Goal: Task Accomplishment & Management: Use online tool/utility

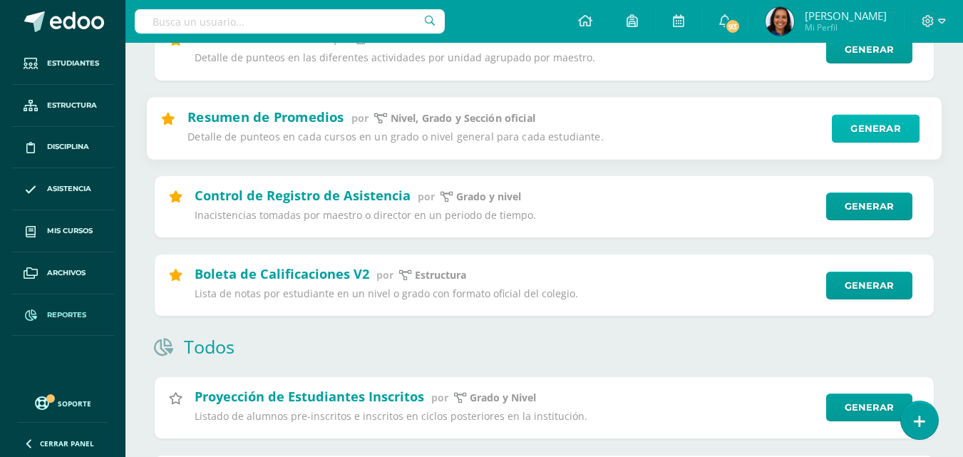
click at [845, 136] on link "Generar" at bounding box center [876, 128] width 88 height 29
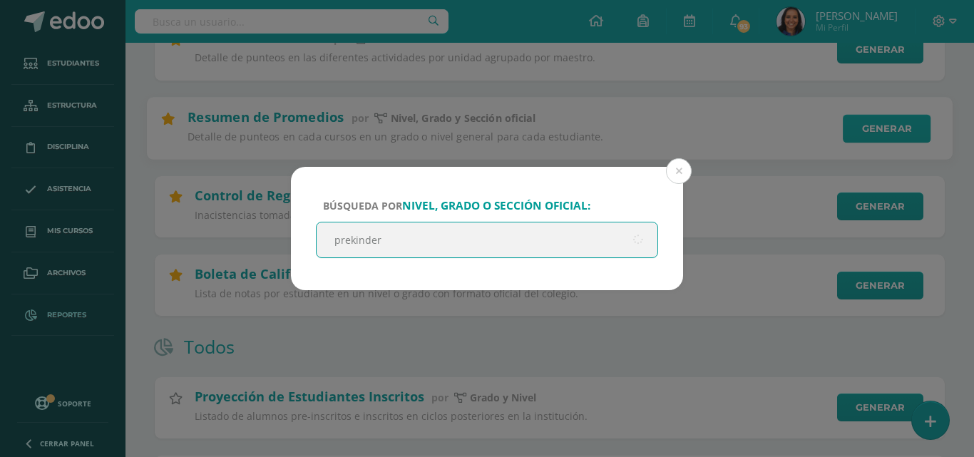
type input "prekinder"
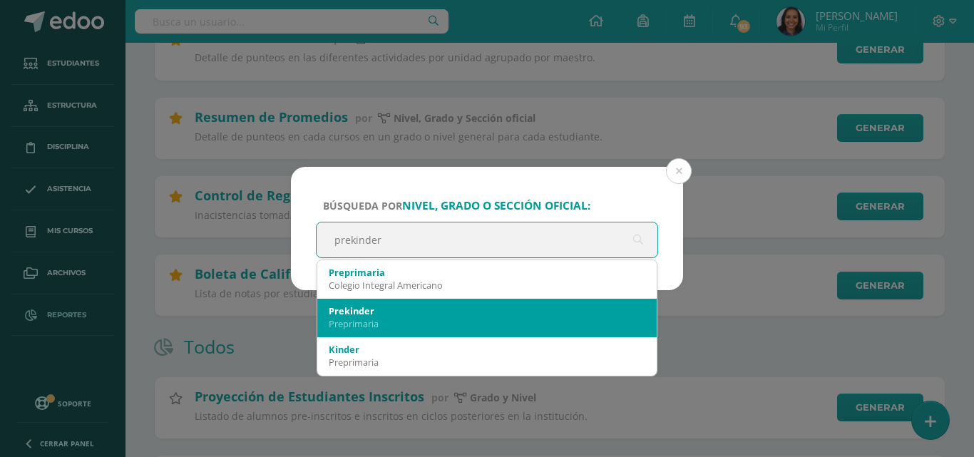
click at [466, 317] on div "Prekinder" at bounding box center [487, 310] width 317 height 13
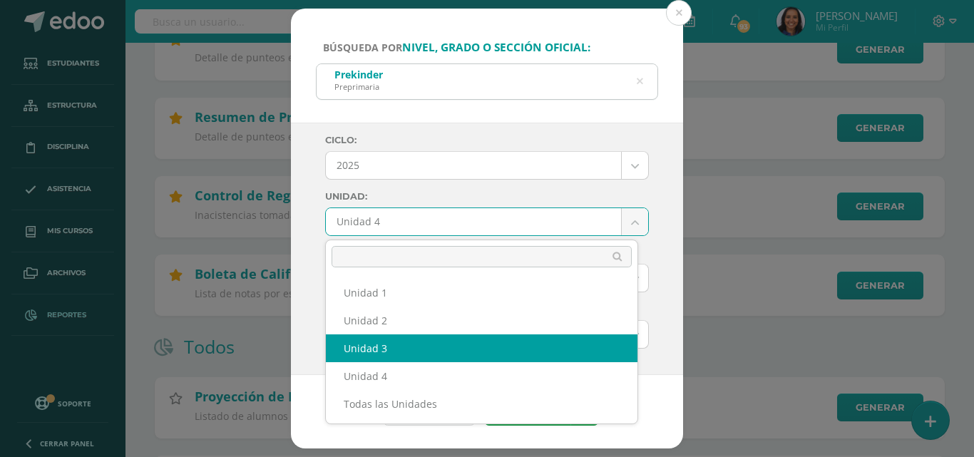
select select "Unidad 3"
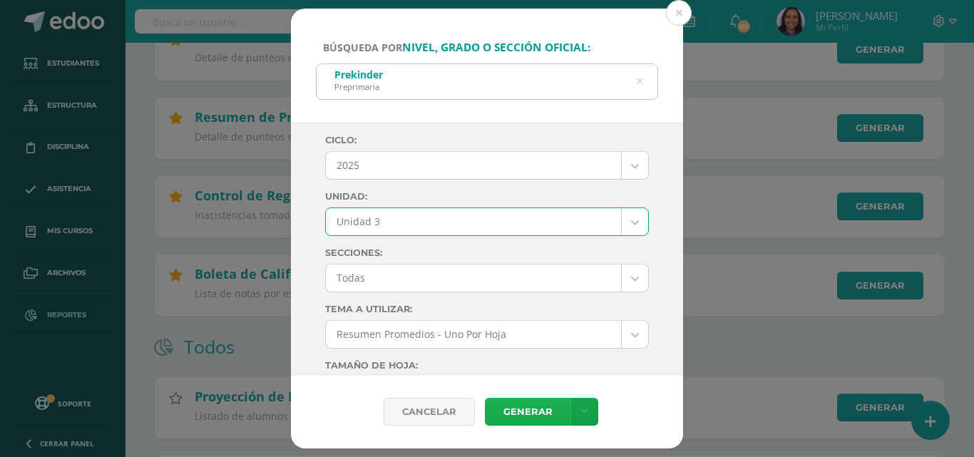
click at [533, 416] on link "Generar" at bounding box center [528, 412] width 86 height 28
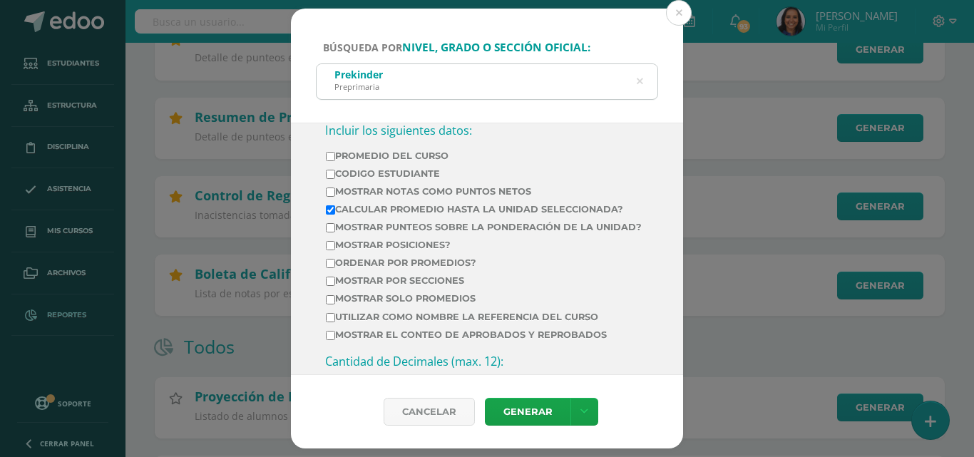
scroll to position [552, 0]
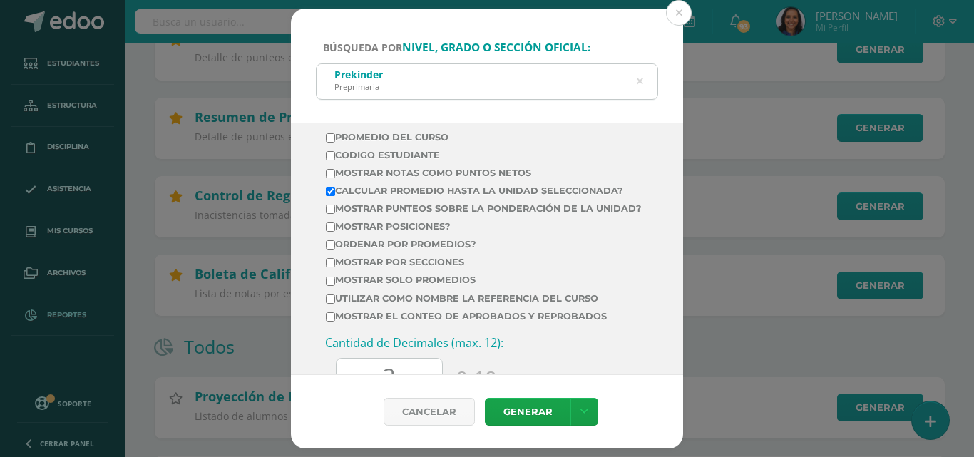
click at [329, 250] on input "Ordenar por promedios?" at bounding box center [330, 244] width 9 height 9
checkbox input "true"
click at [544, 403] on link "Generar" at bounding box center [528, 412] width 86 height 28
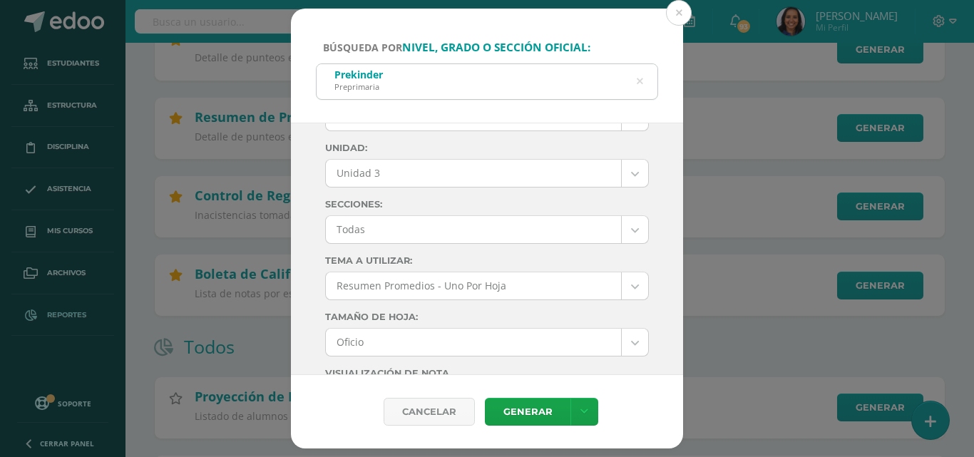
scroll to position [3, 0]
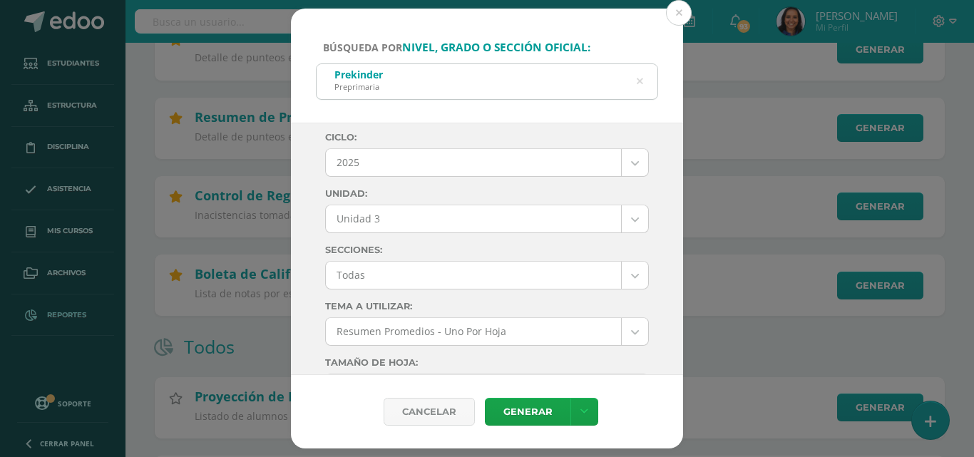
click at [639, 83] on icon at bounding box center [640, 81] width 6 height 36
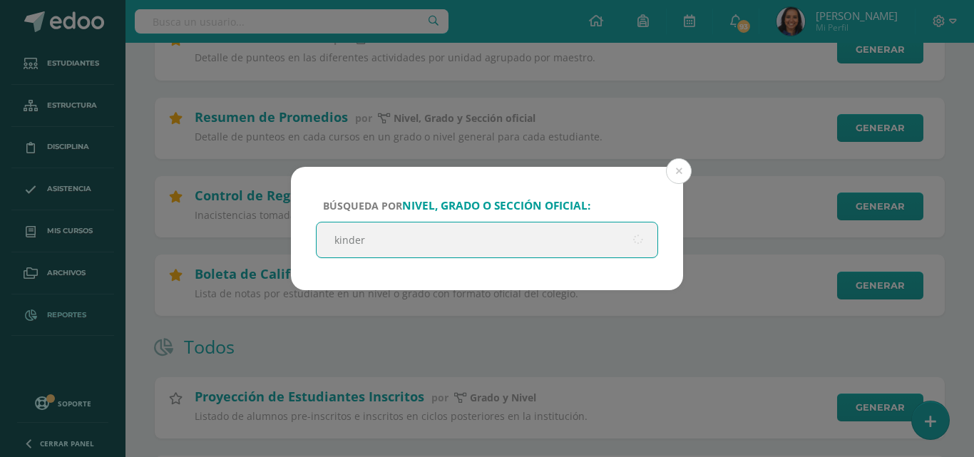
type input "kinder"
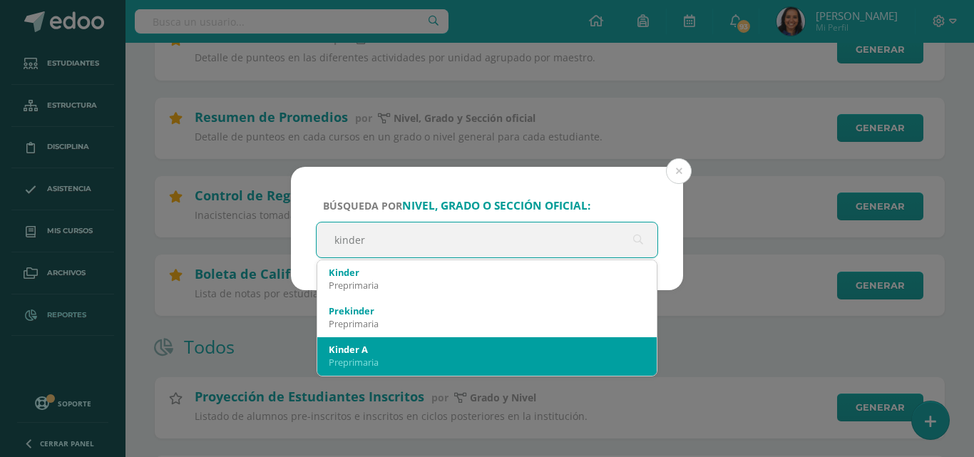
click at [381, 361] on div "Preprimaria" at bounding box center [487, 362] width 317 height 13
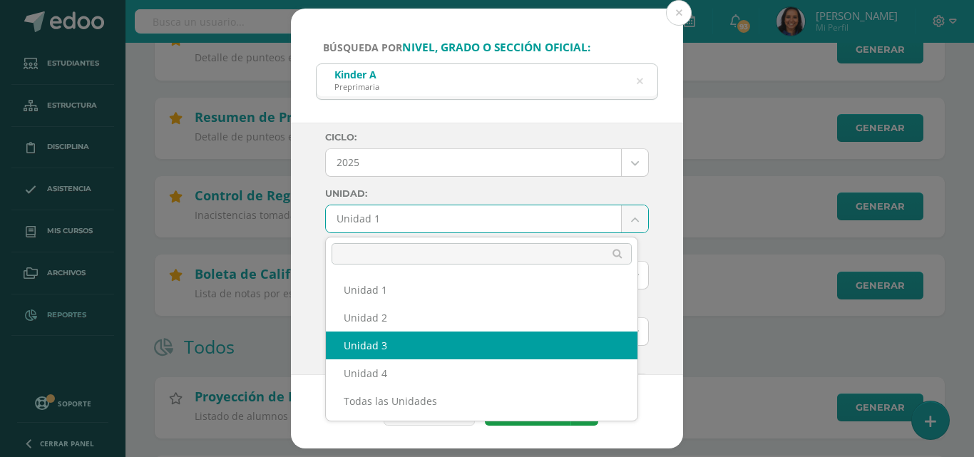
select select "Unidad 3"
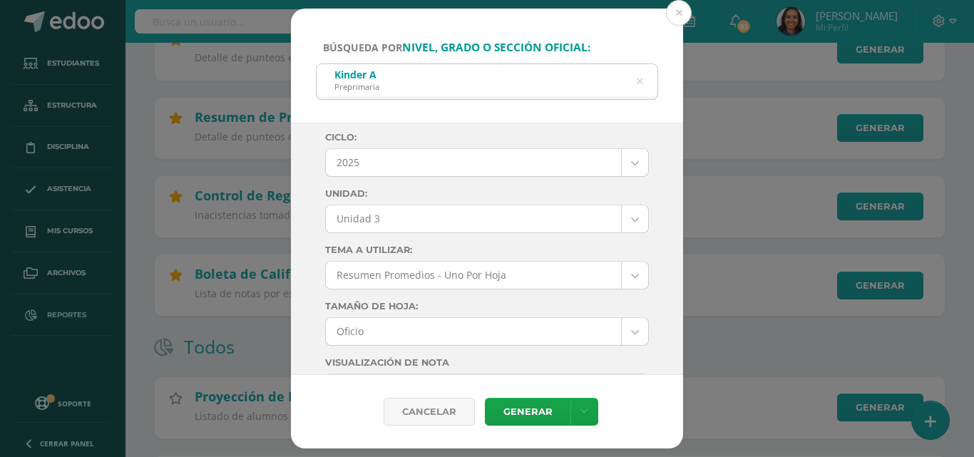
click at [669, 174] on div "Ciclo: 2025 2025 2024 2023 2022 2021 2020 2019 Unidad: Unidad 3 Unidad 1 Unidad…" at bounding box center [487, 249] width 392 height 253
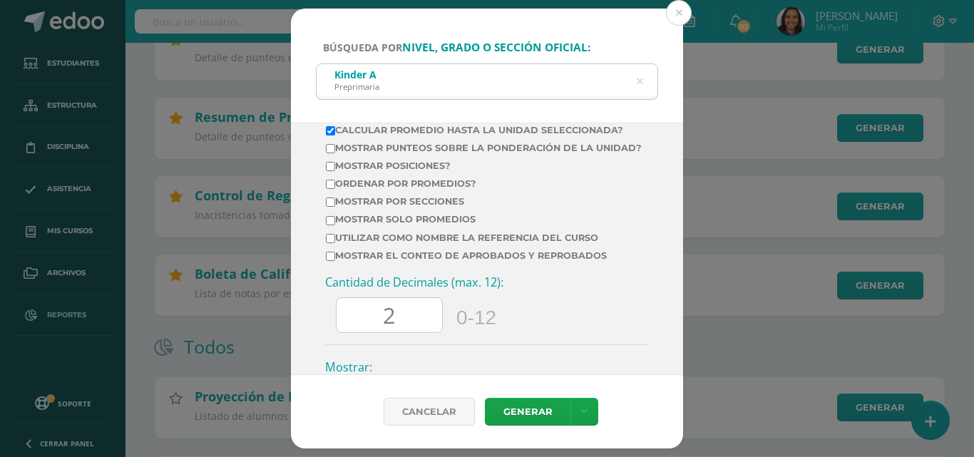
scroll to position [559, 0]
click at [347, 187] on label "Ordenar por promedios?" at bounding box center [484, 181] width 316 height 11
click at [335, 187] on input "Ordenar por promedios?" at bounding box center [330, 182] width 9 height 9
checkbox input "true"
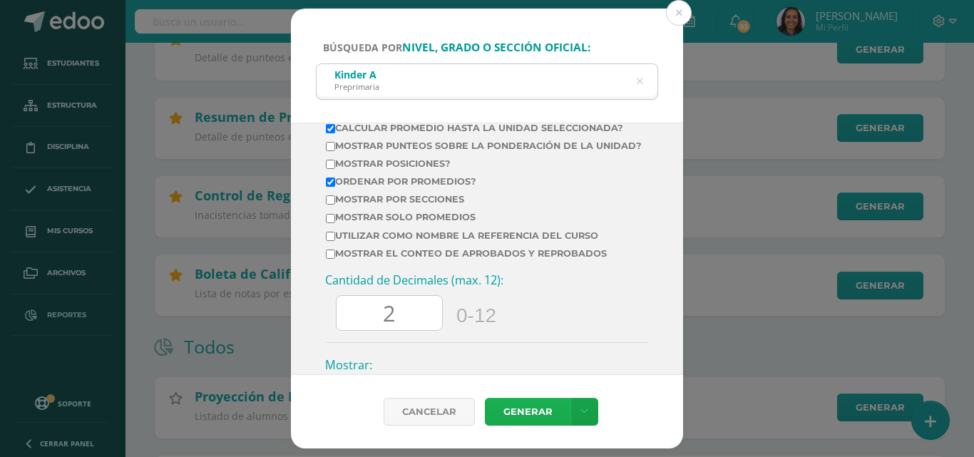
click at [538, 403] on link "Generar" at bounding box center [528, 412] width 86 height 28
click at [642, 81] on icon at bounding box center [640, 81] width 6 height 36
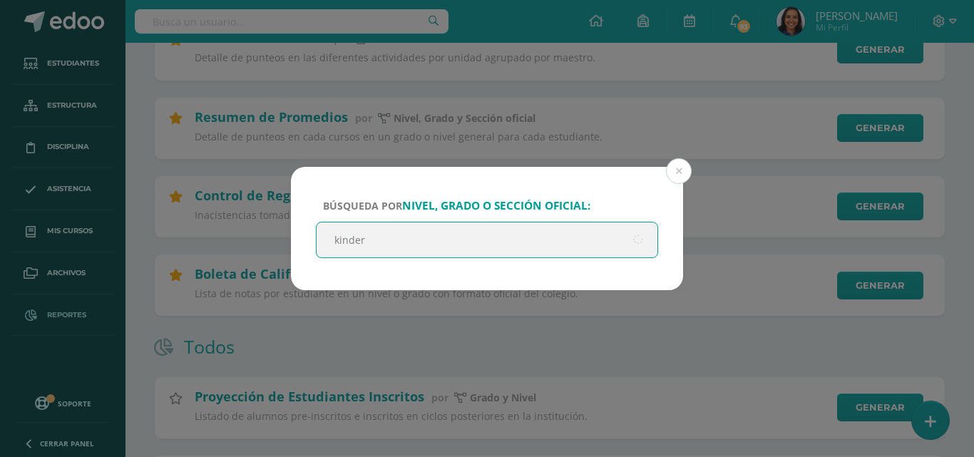
type input "kinder"
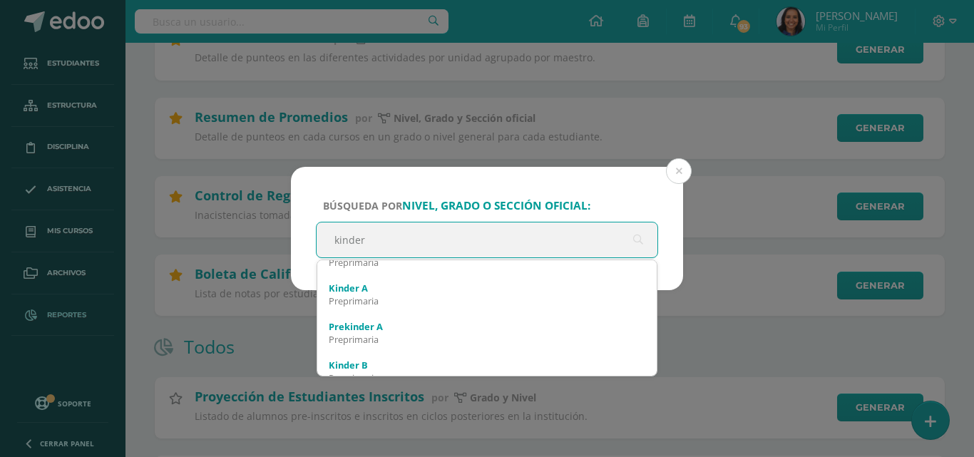
scroll to position [65, 0]
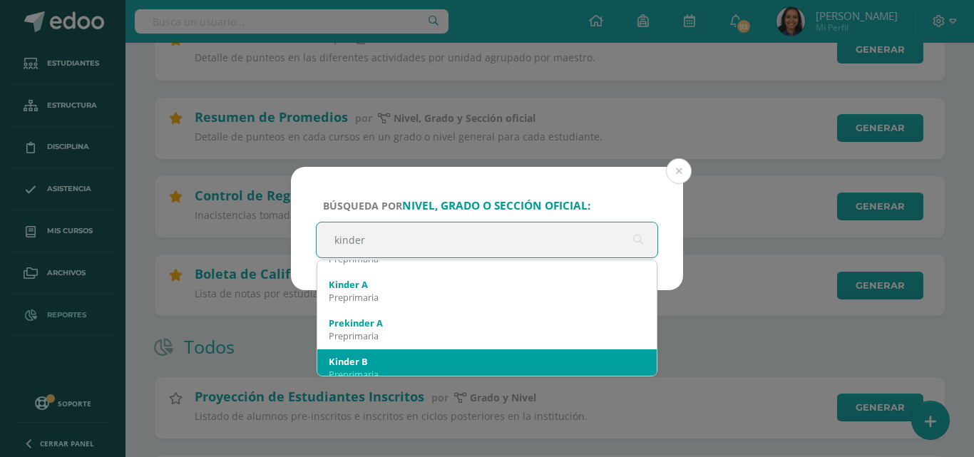
click at [530, 368] on div "Preprimaria" at bounding box center [487, 374] width 317 height 13
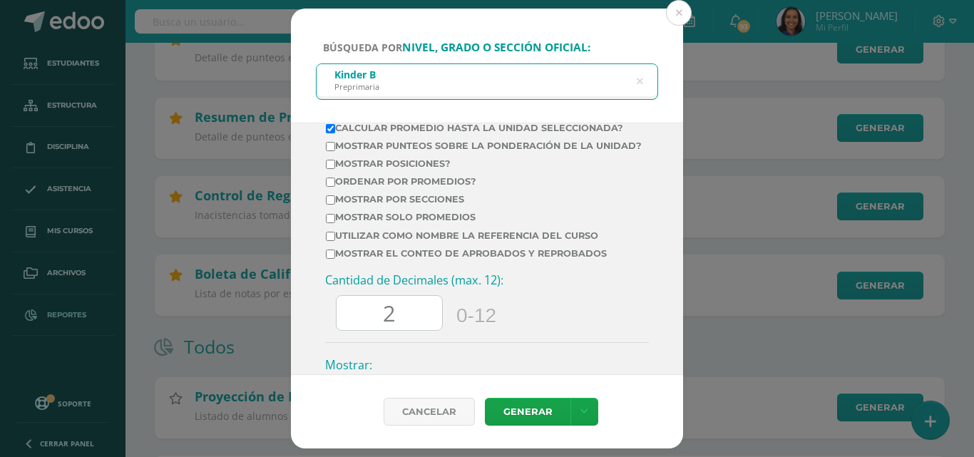
click at [326, 187] on input "Ordenar por promedios?" at bounding box center [330, 182] width 9 height 9
checkbox input "true"
click at [330, 169] on input "Mostrar posiciones?" at bounding box center [330, 164] width 9 height 9
checkbox input "true"
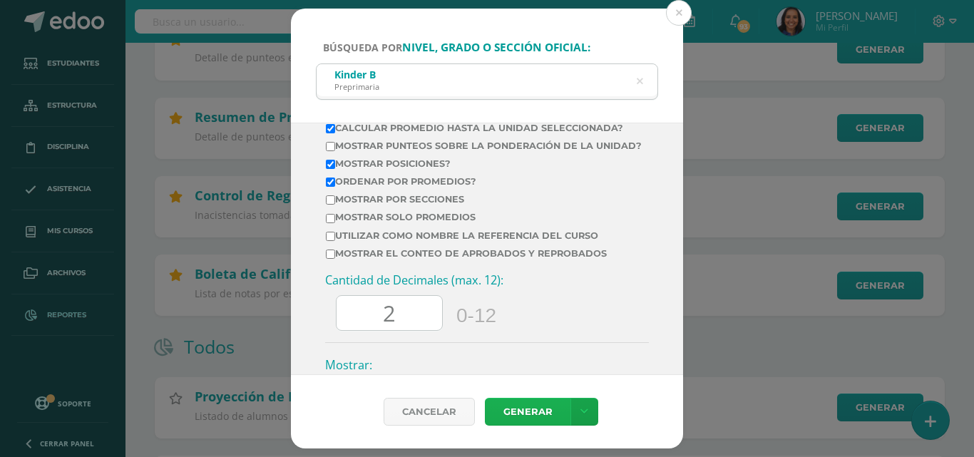
click at [533, 418] on link "Generar" at bounding box center [528, 412] width 86 height 28
click at [639, 82] on icon at bounding box center [640, 81] width 6 height 36
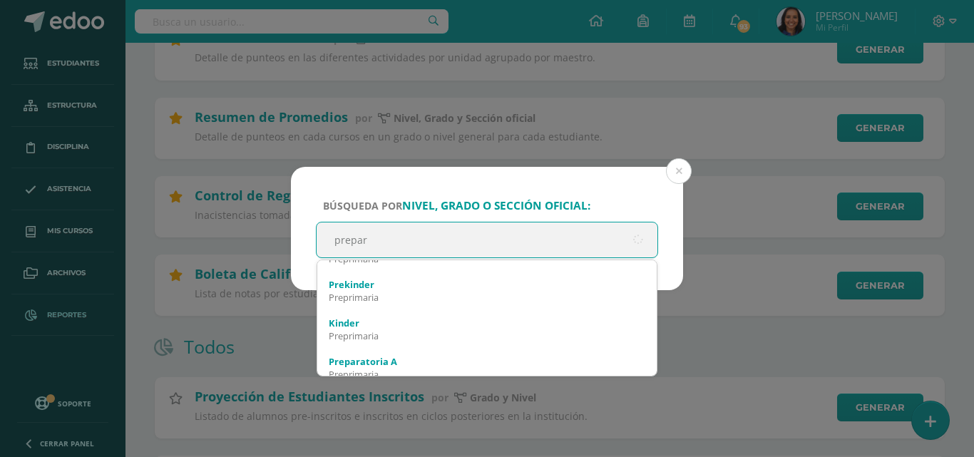
type input "prepara"
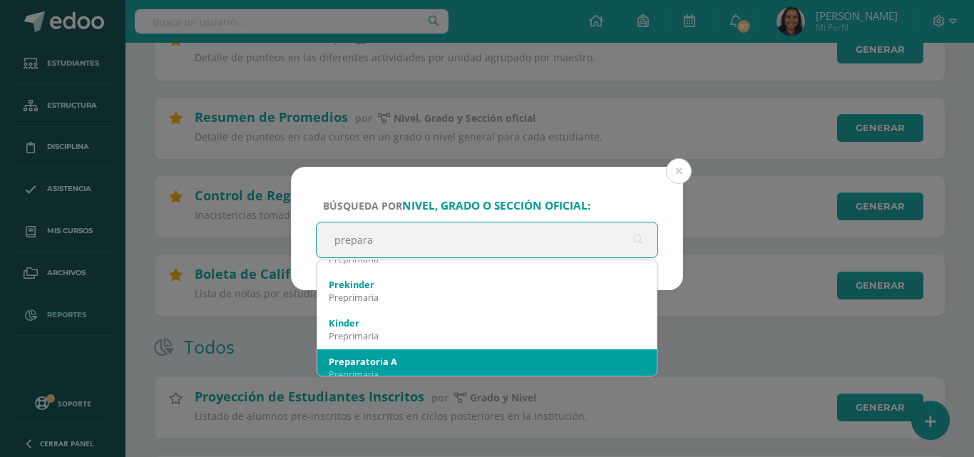
click at [408, 364] on div "Preparatoria A" at bounding box center [487, 361] width 317 height 13
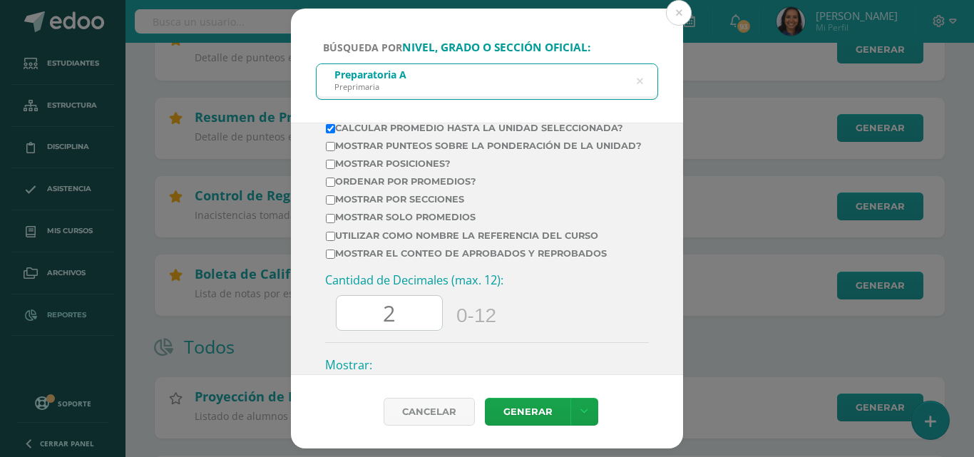
click at [327, 169] on input "Mostrar posiciones?" at bounding box center [330, 164] width 9 height 9
checkbox input "true"
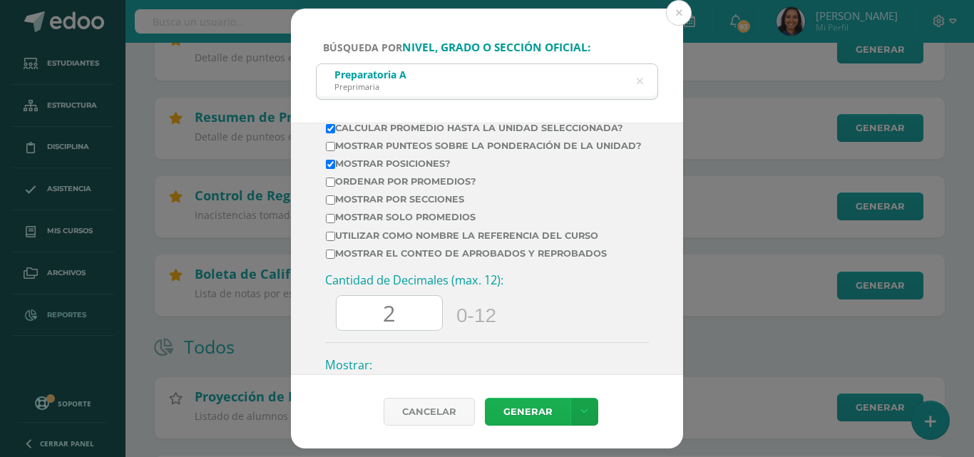
click at [529, 408] on link "Generar" at bounding box center [528, 412] width 86 height 28
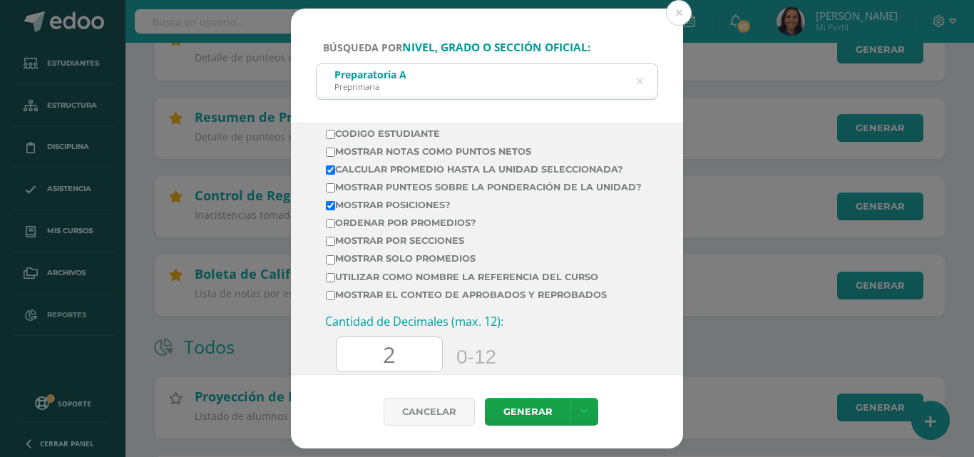
scroll to position [514, 0]
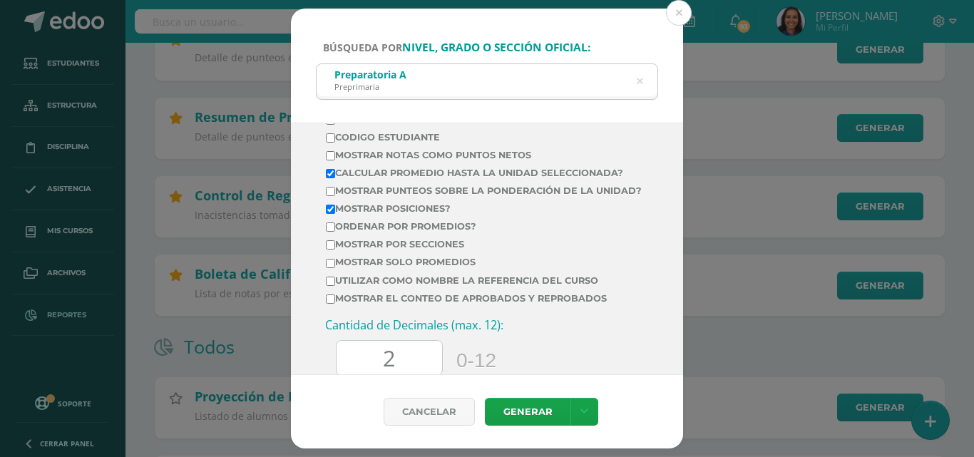
click at [330, 232] on input "Ordenar por promedios?" at bounding box center [330, 226] width 9 height 9
checkbox input "true"
click at [540, 412] on link "Generar" at bounding box center [528, 412] width 86 height 28
click at [641, 84] on icon at bounding box center [640, 81] width 6 height 36
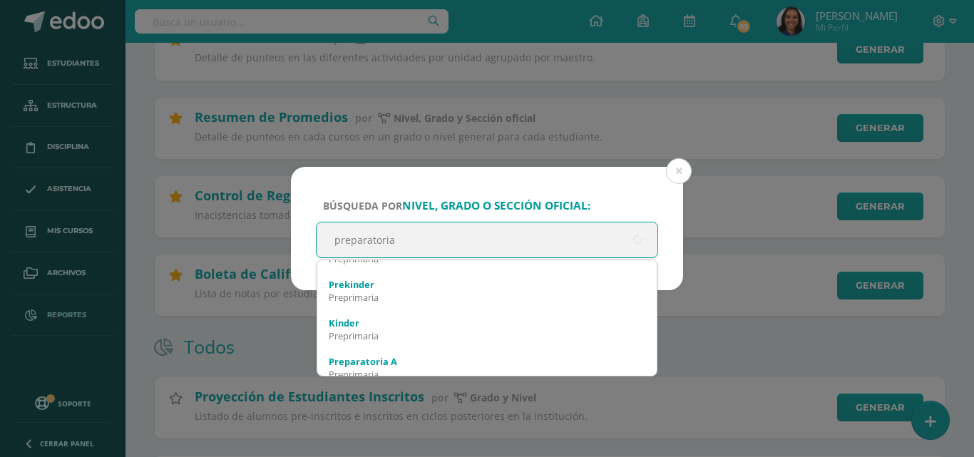
type input "preparatoria"
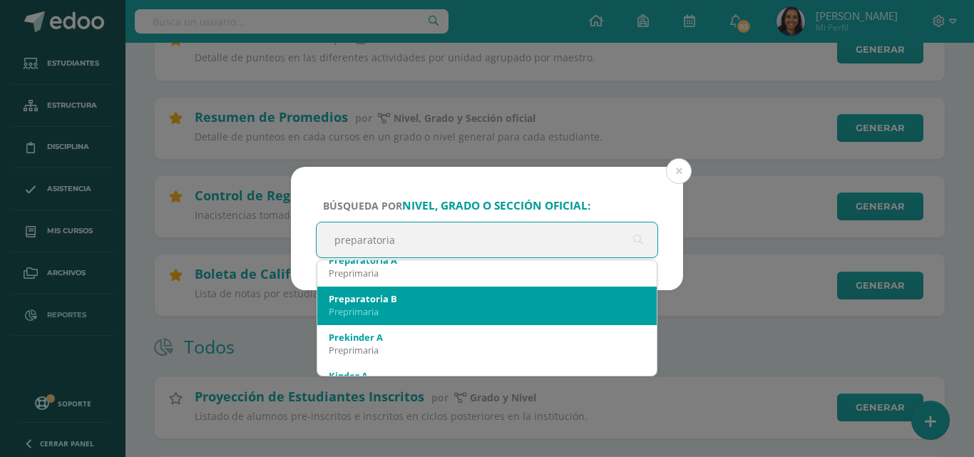
click at [523, 313] on div "Preprimaria" at bounding box center [487, 311] width 317 height 13
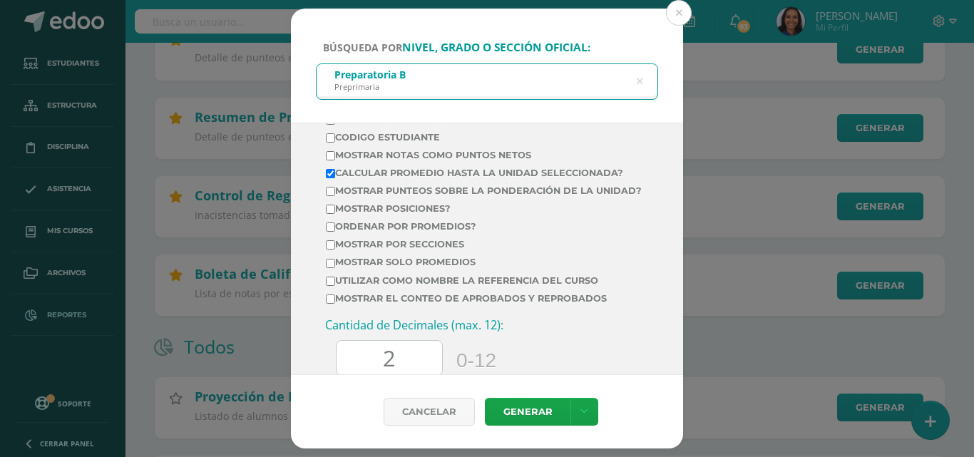
click at [332, 232] on input "Ordenar por promedios?" at bounding box center [330, 226] width 9 height 9
checkbox input "true"
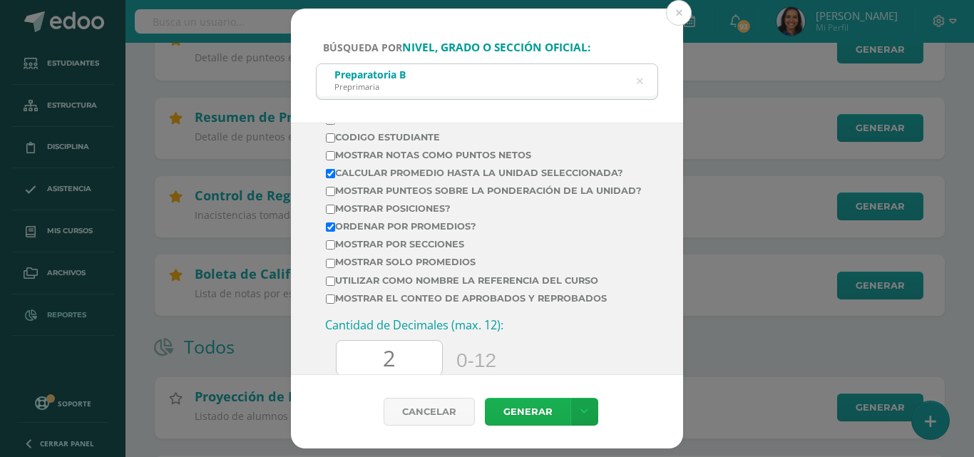
click at [538, 413] on link "Generar" at bounding box center [528, 412] width 86 height 28
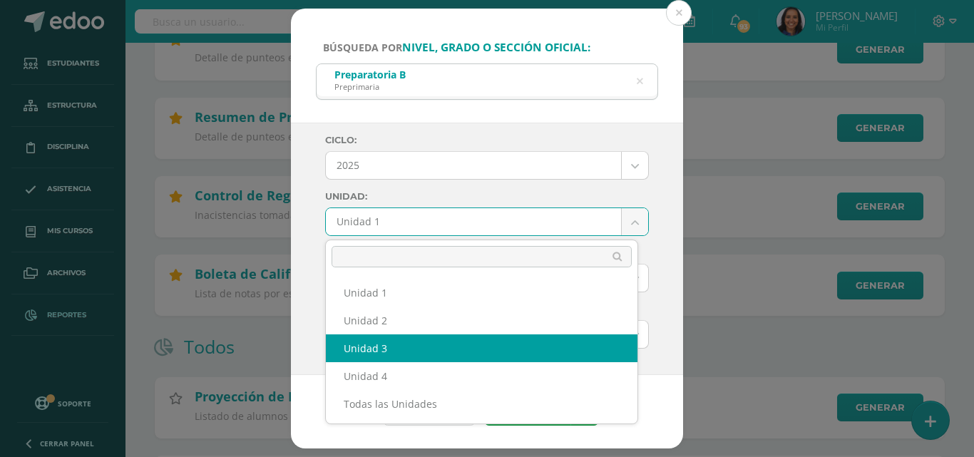
select select "Unidad 3"
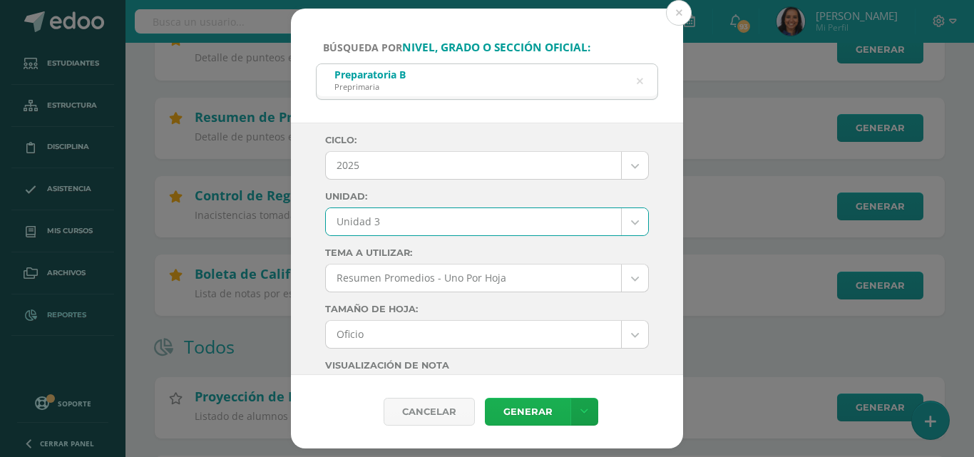
click at [537, 423] on link "Generar" at bounding box center [528, 412] width 86 height 28
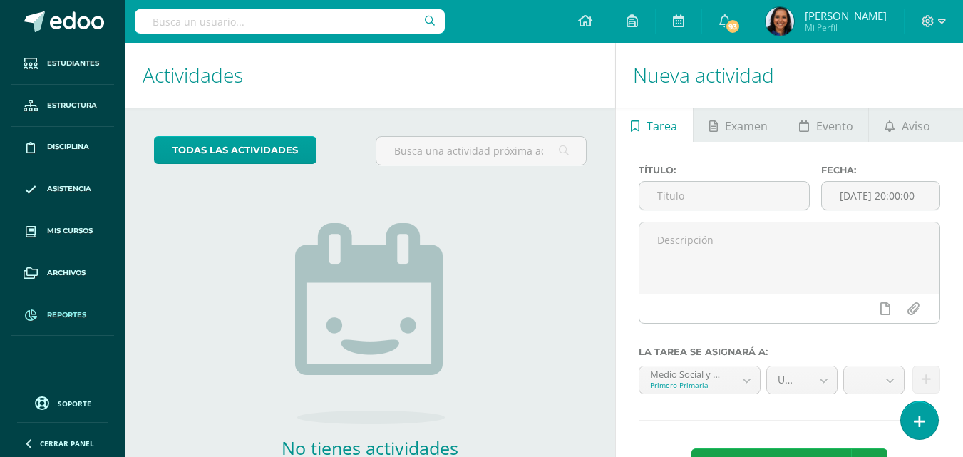
click at [44, 317] on link "Reportes" at bounding box center [62, 315] width 103 height 42
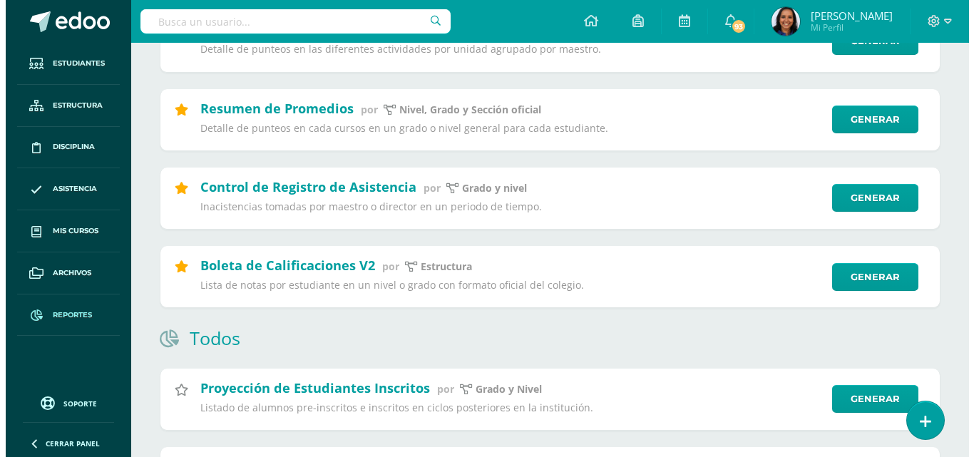
scroll to position [236, 0]
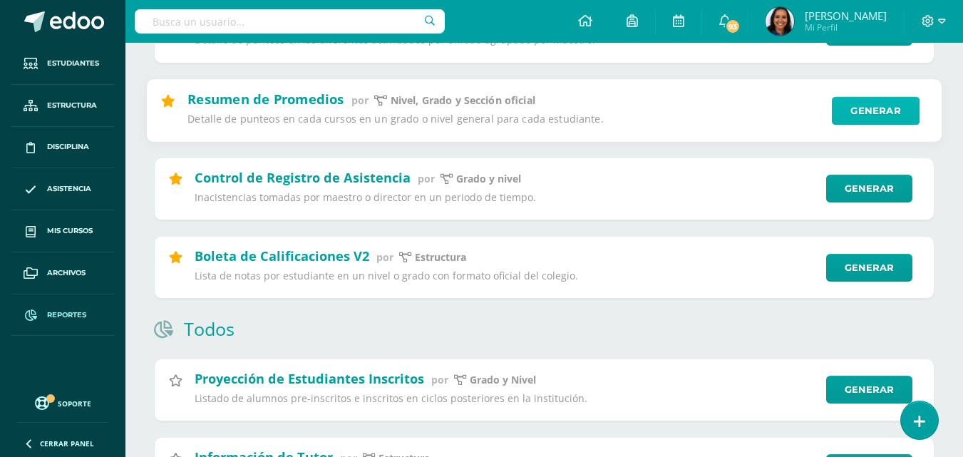
click at [892, 98] on link "Generar" at bounding box center [876, 110] width 88 height 29
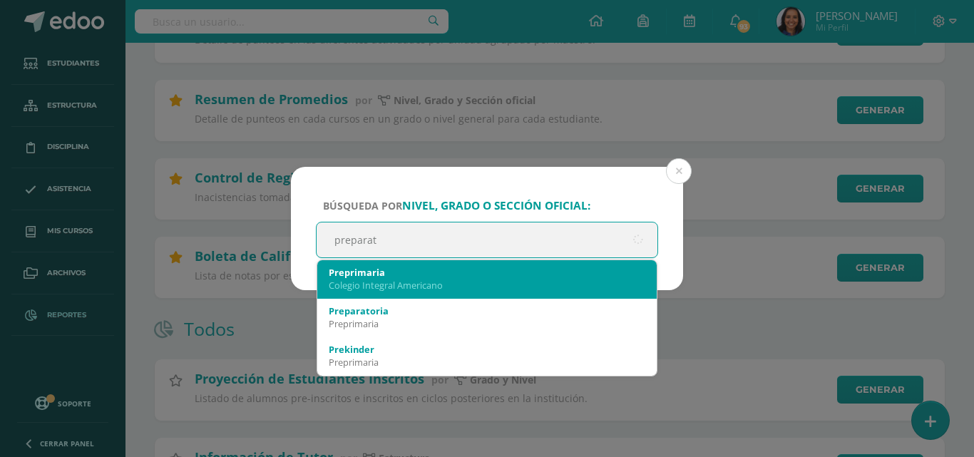
type input "preparato"
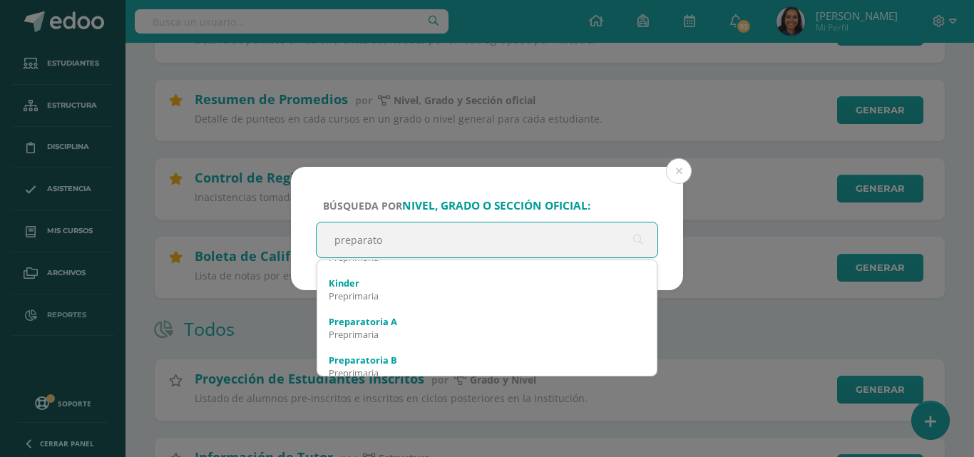
scroll to position [126, 0]
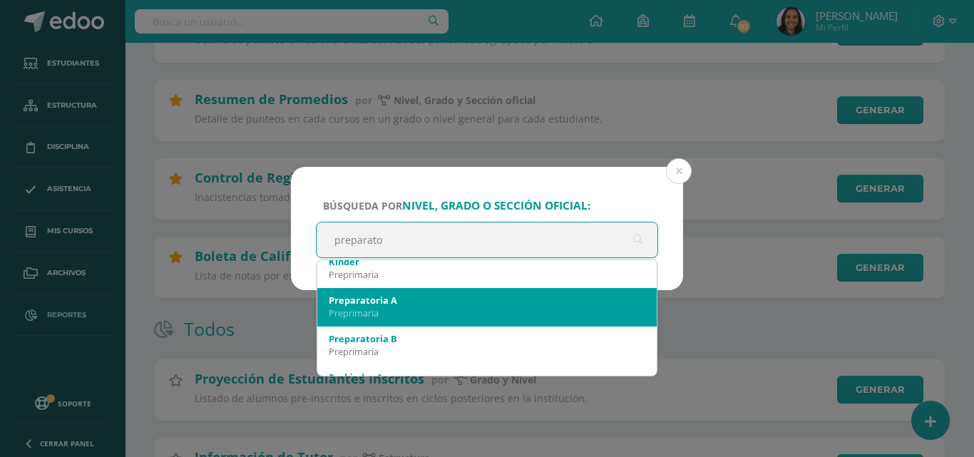
click at [538, 317] on div "Preprimaria" at bounding box center [487, 313] width 317 height 13
